Goal: Communication & Community: Share content

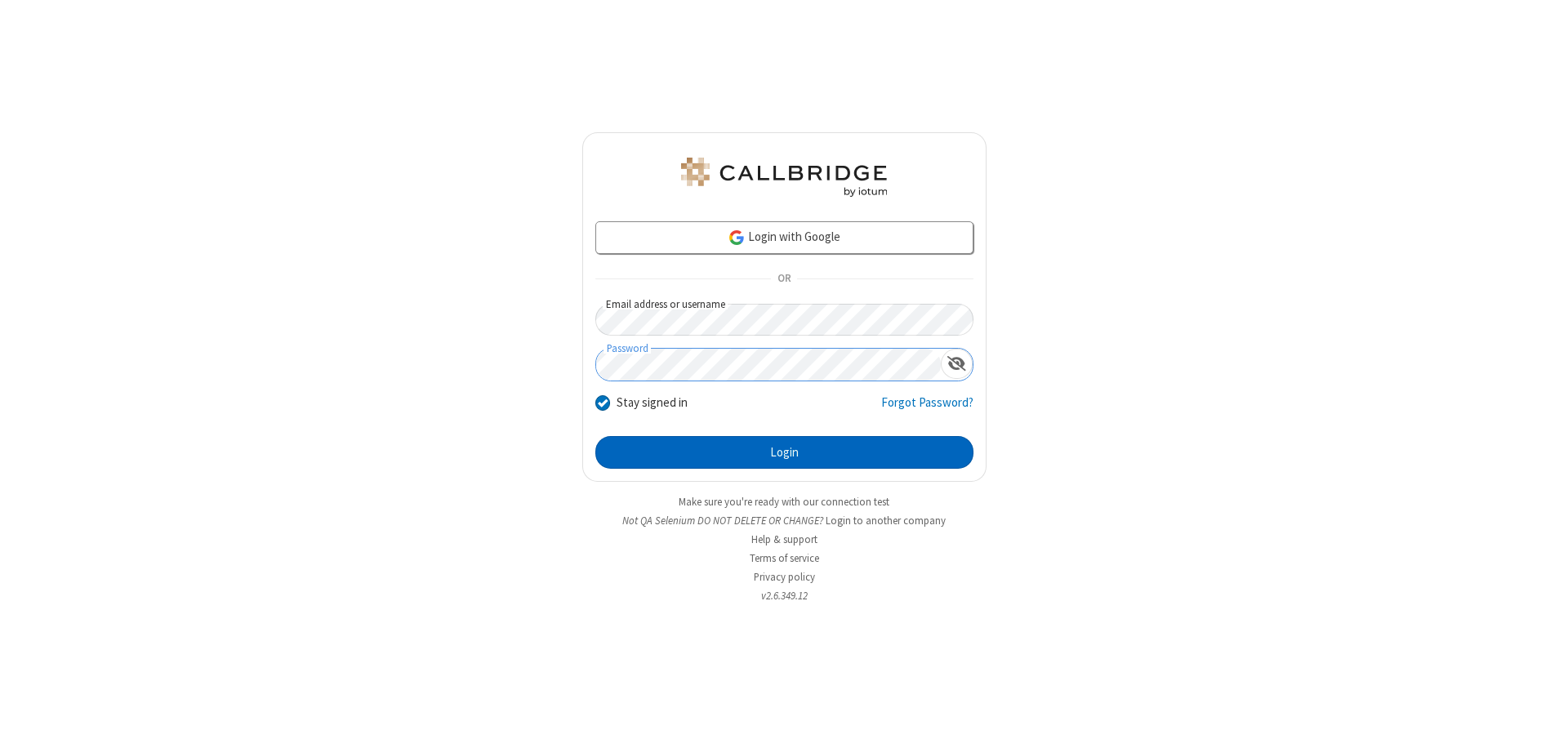
click at [784, 453] on button "Login" at bounding box center [785, 452] width 378 height 33
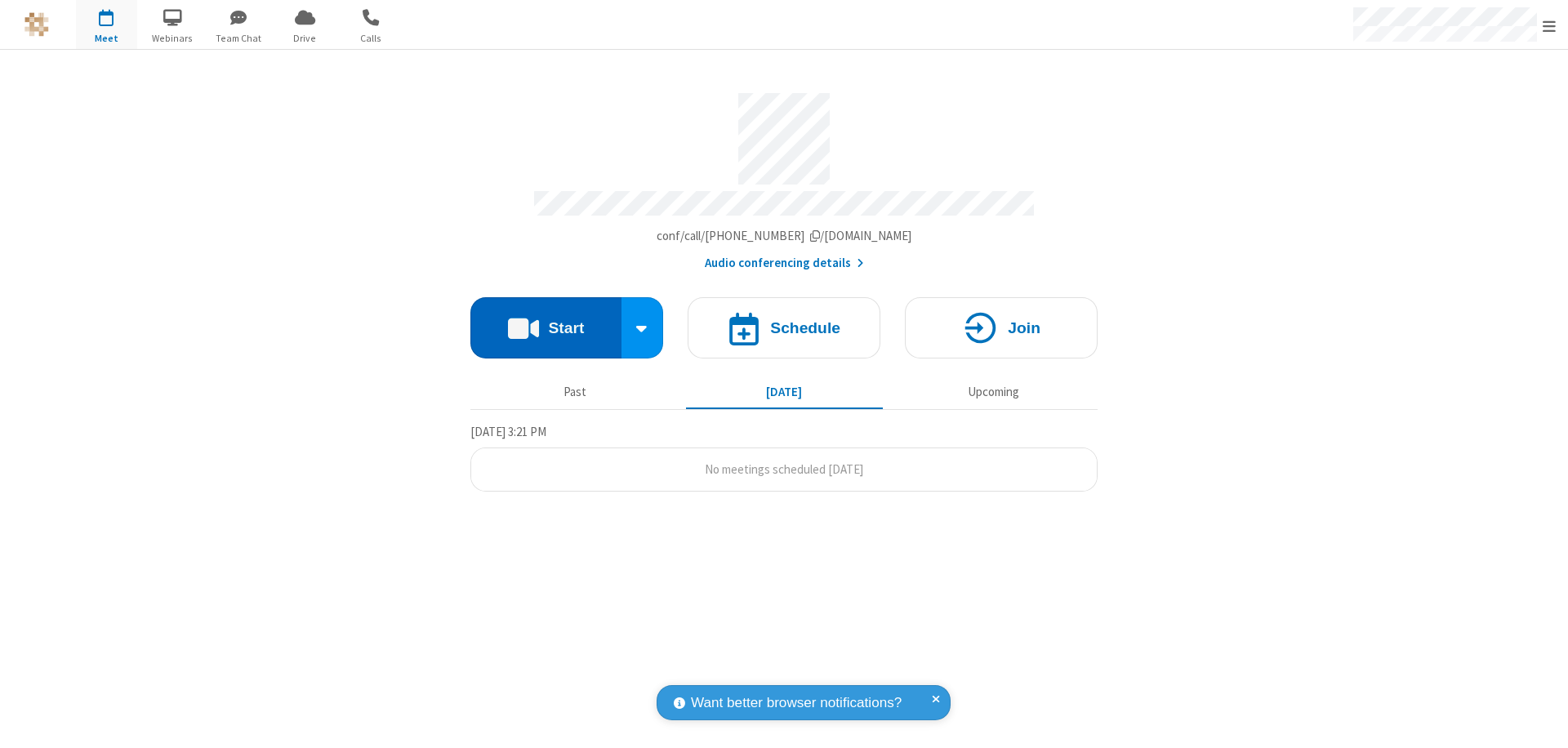
click at [545, 320] on button "Start" at bounding box center [546, 327] width 151 height 61
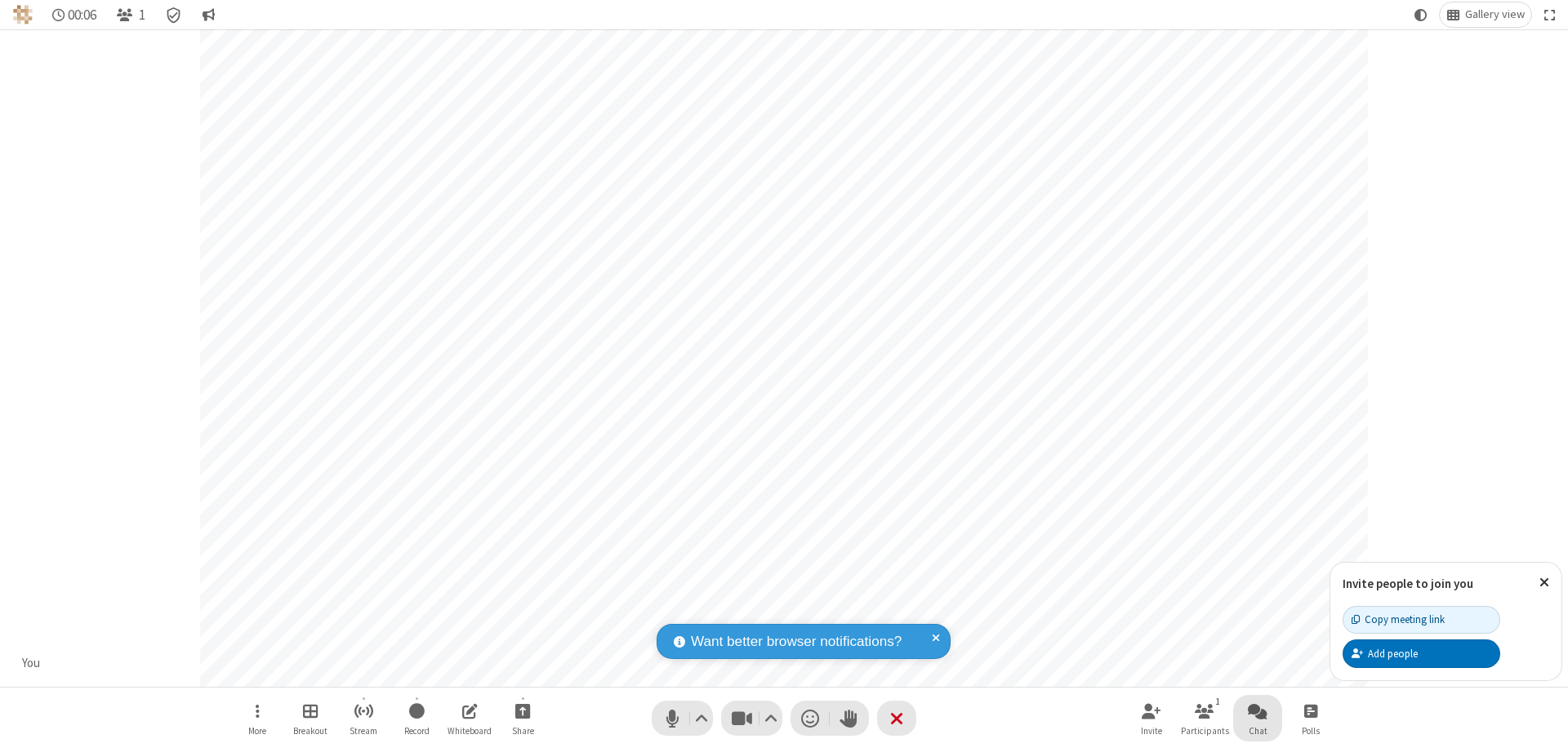
click at [1258, 710] on span "Open chat" at bounding box center [1258, 710] width 20 height 20
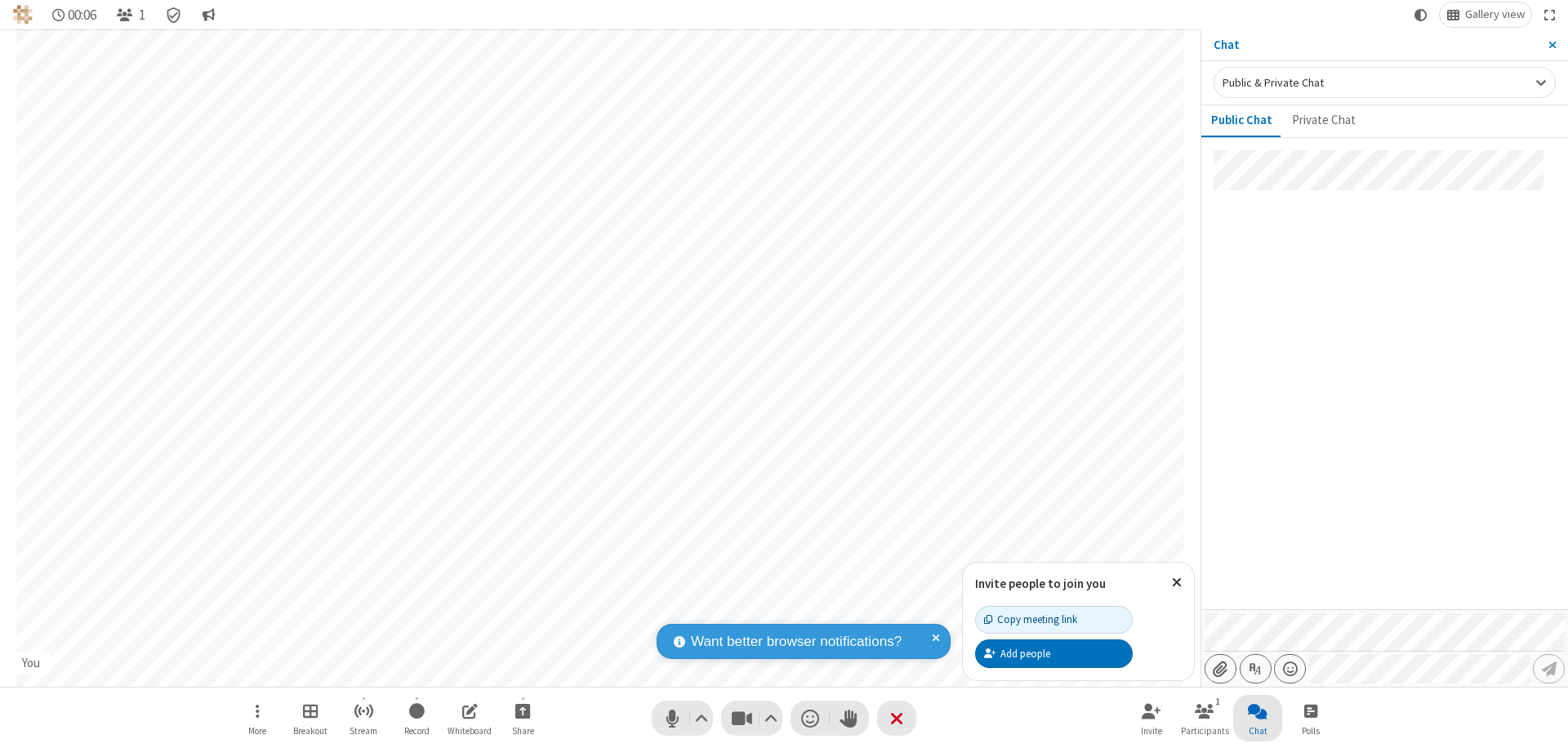
type input "C:\fakepath\doc_test.docx"
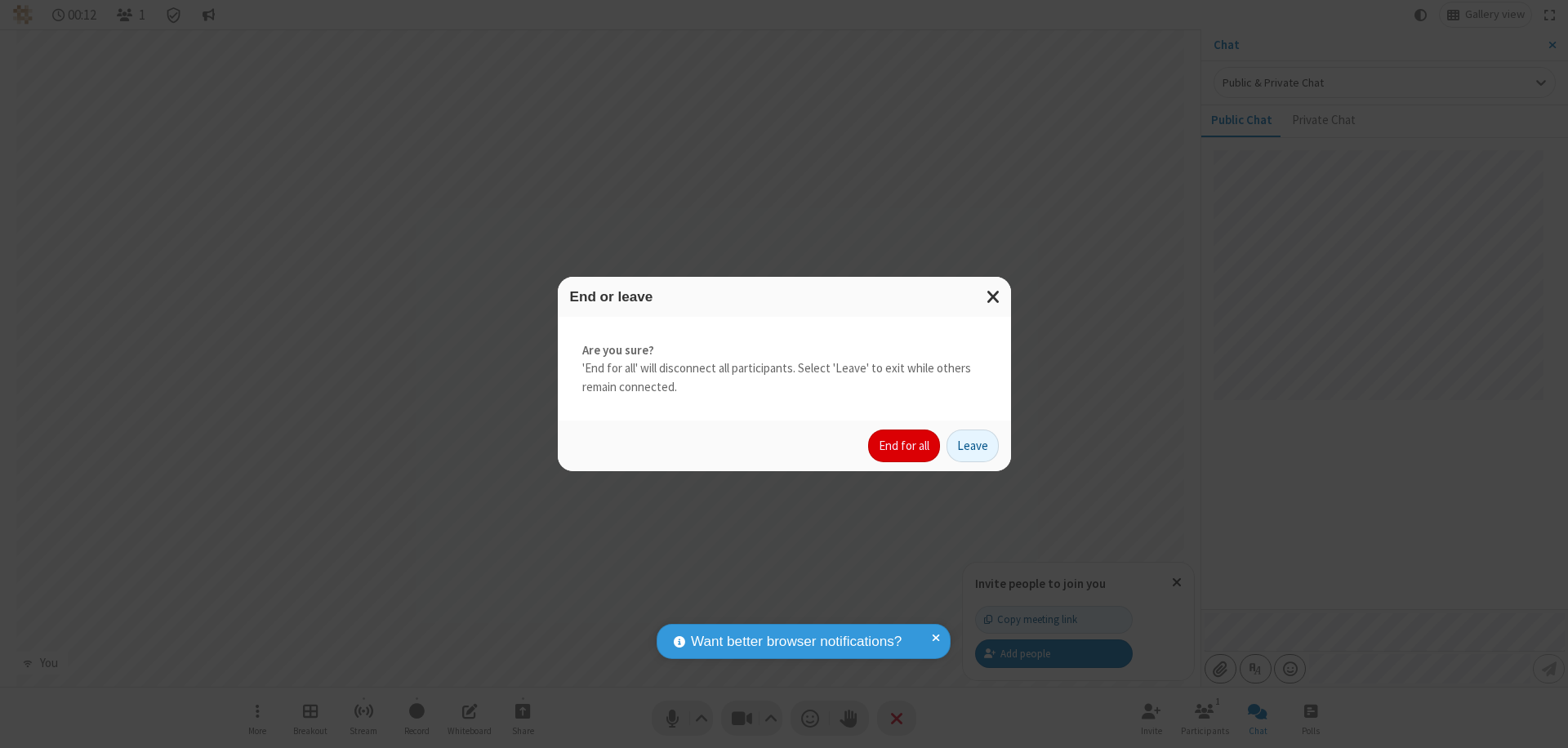
click at [905, 445] on button "End for all" at bounding box center [904, 445] width 72 height 33
